Goal: Check status: Check status

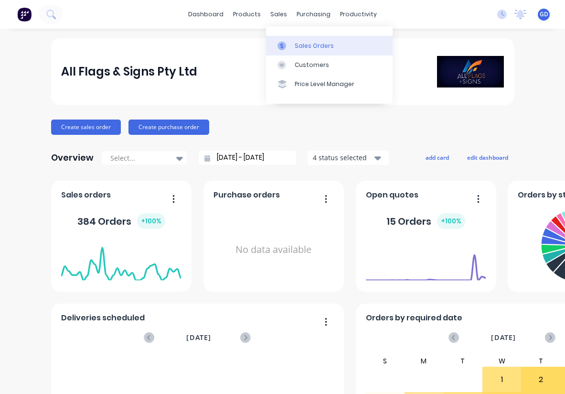
click at [304, 46] on div "Sales Orders" at bounding box center [314, 46] width 39 height 9
click at [304, 43] on div "Sales Orders" at bounding box center [314, 46] width 39 height 9
click at [300, 45] on div "Sales Orders" at bounding box center [314, 46] width 39 height 9
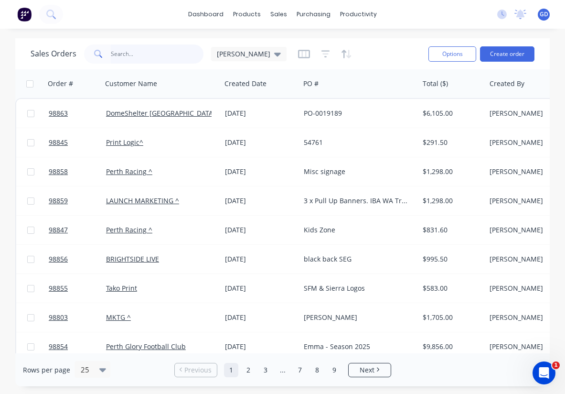
click at [136, 54] on input "text" at bounding box center [157, 53] width 93 height 19
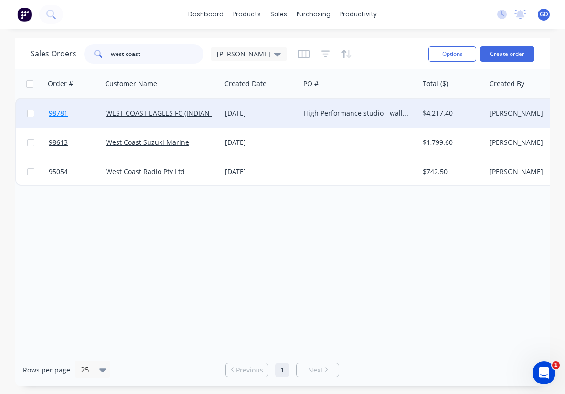
type input "west coast"
click at [60, 116] on span "98781" at bounding box center [58, 113] width 19 height 10
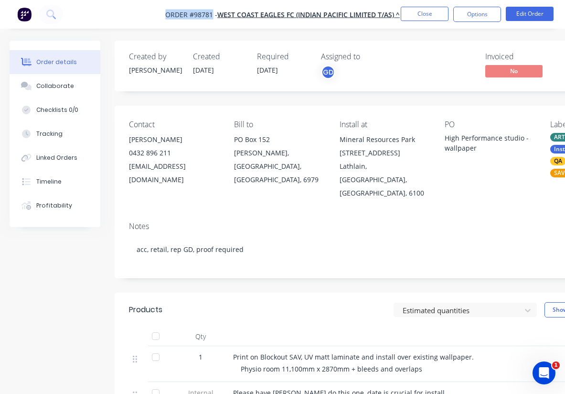
drag, startPoint x: 160, startPoint y: 13, endPoint x: 211, endPoint y: 19, distance: 51.0
click at [211, 19] on nav "Order #98781 - WEST COAST EAGLES FC (INDIAN PACIFIC LIMITED T/AS) ^ Close Optio…" at bounding box center [282, 14] width 565 height 29
copy span "Order #98781"
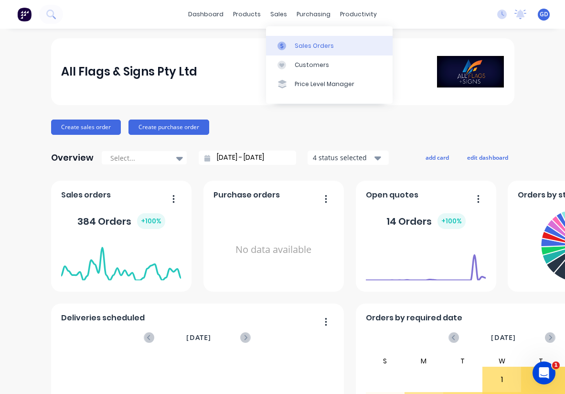
click at [301, 43] on div "Sales Orders" at bounding box center [314, 46] width 39 height 9
click at [306, 48] on div "Sales Orders" at bounding box center [314, 46] width 39 height 9
